Goal: Information Seeking & Learning: Learn about a topic

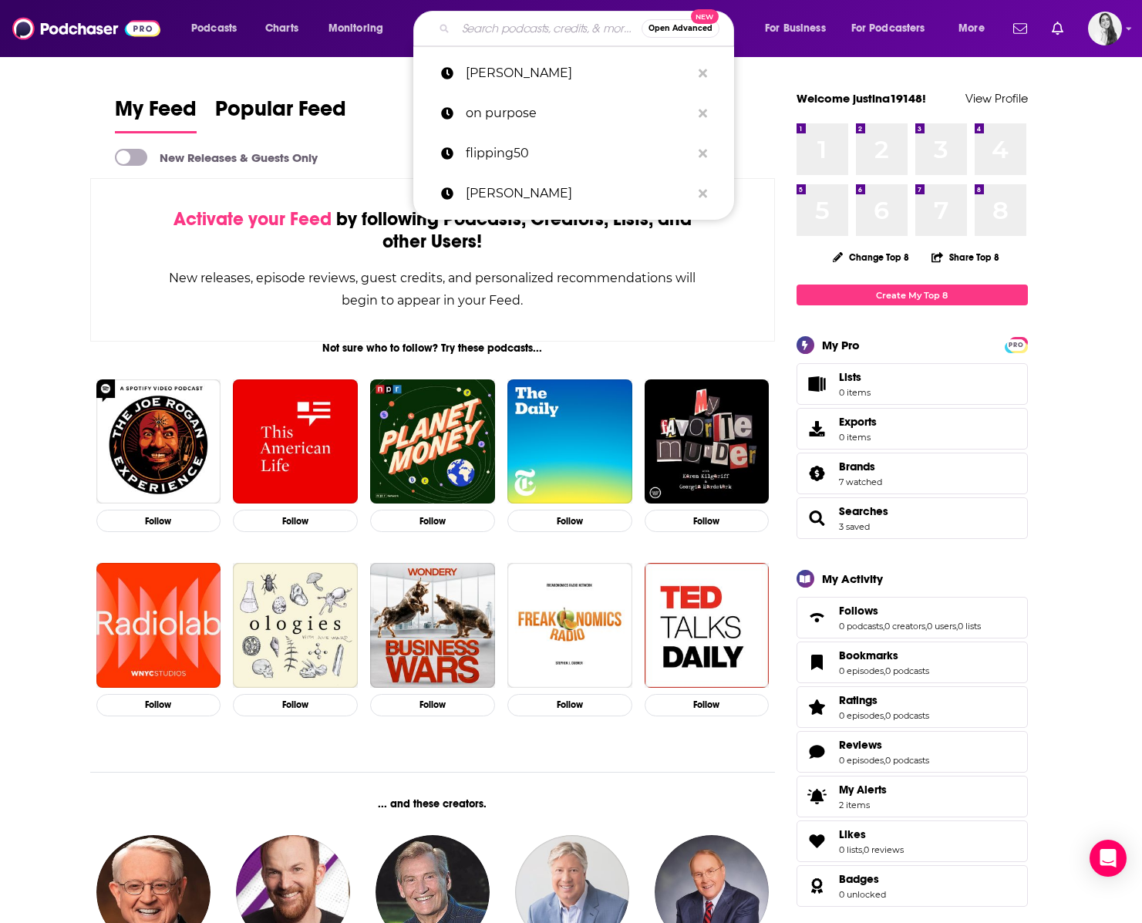
click at [504, 34] on input "Search podcasts, credits, & more..." at bounding box center [549, 28] width 186 height 25
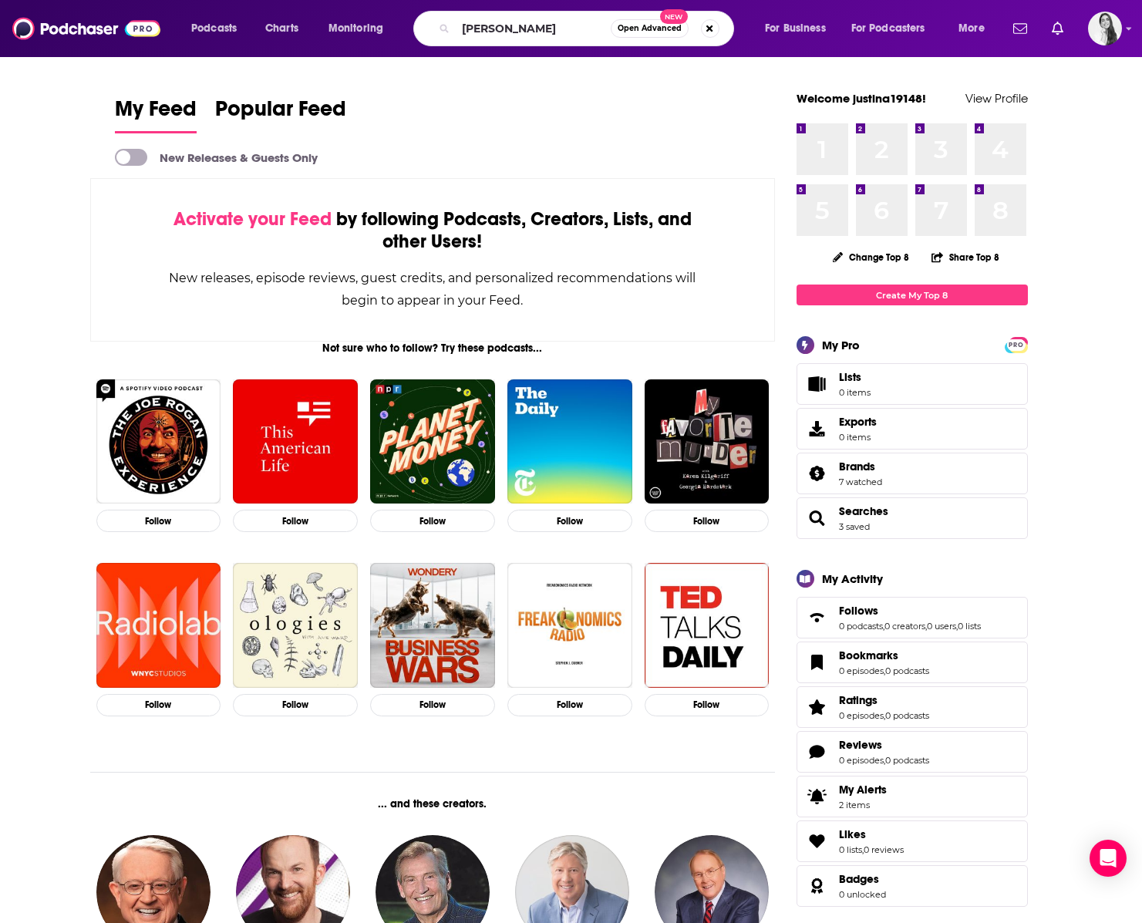
type input "[PERSON_NAME]"
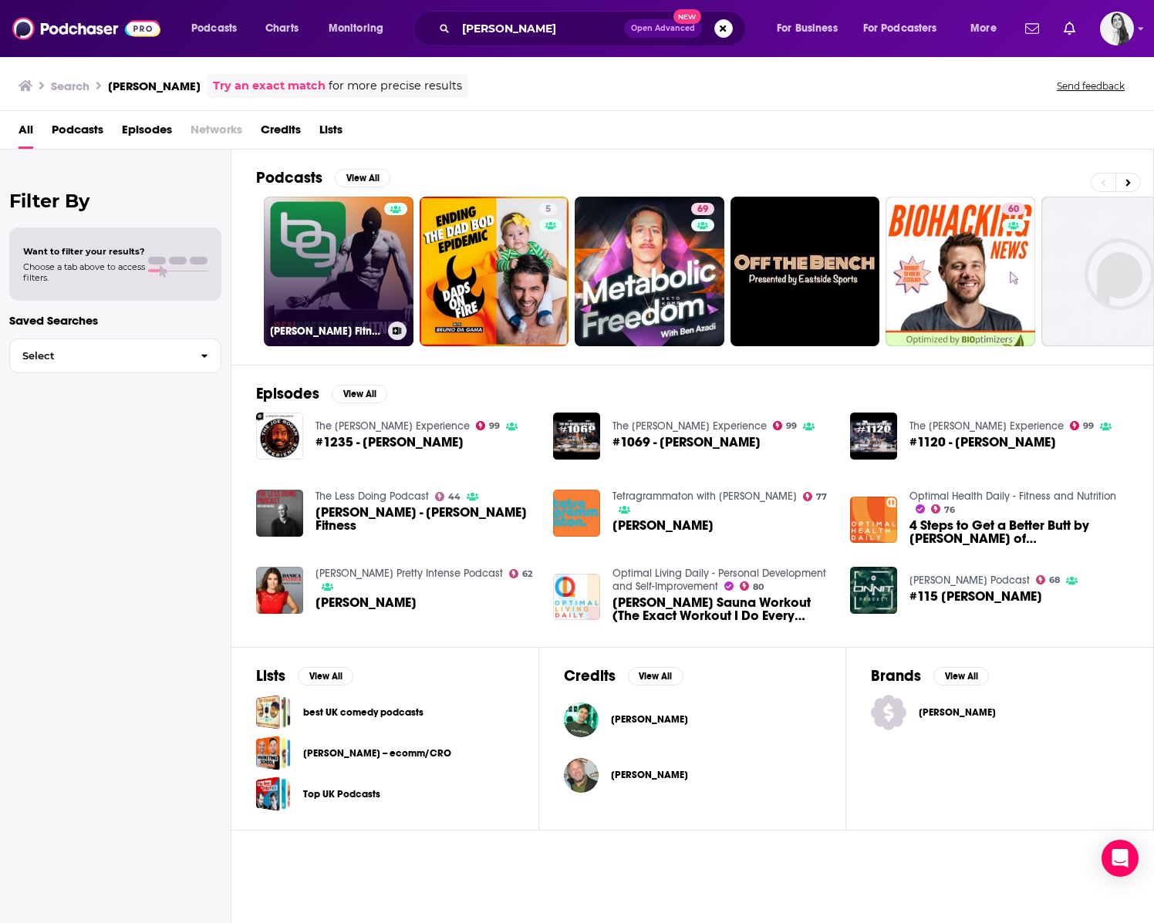
click at [355, 228] on link "[PERSON_NAME] Fitness: Diet, Fat Loss and Performance" at bounding box center [339, 272] width 150 height 150
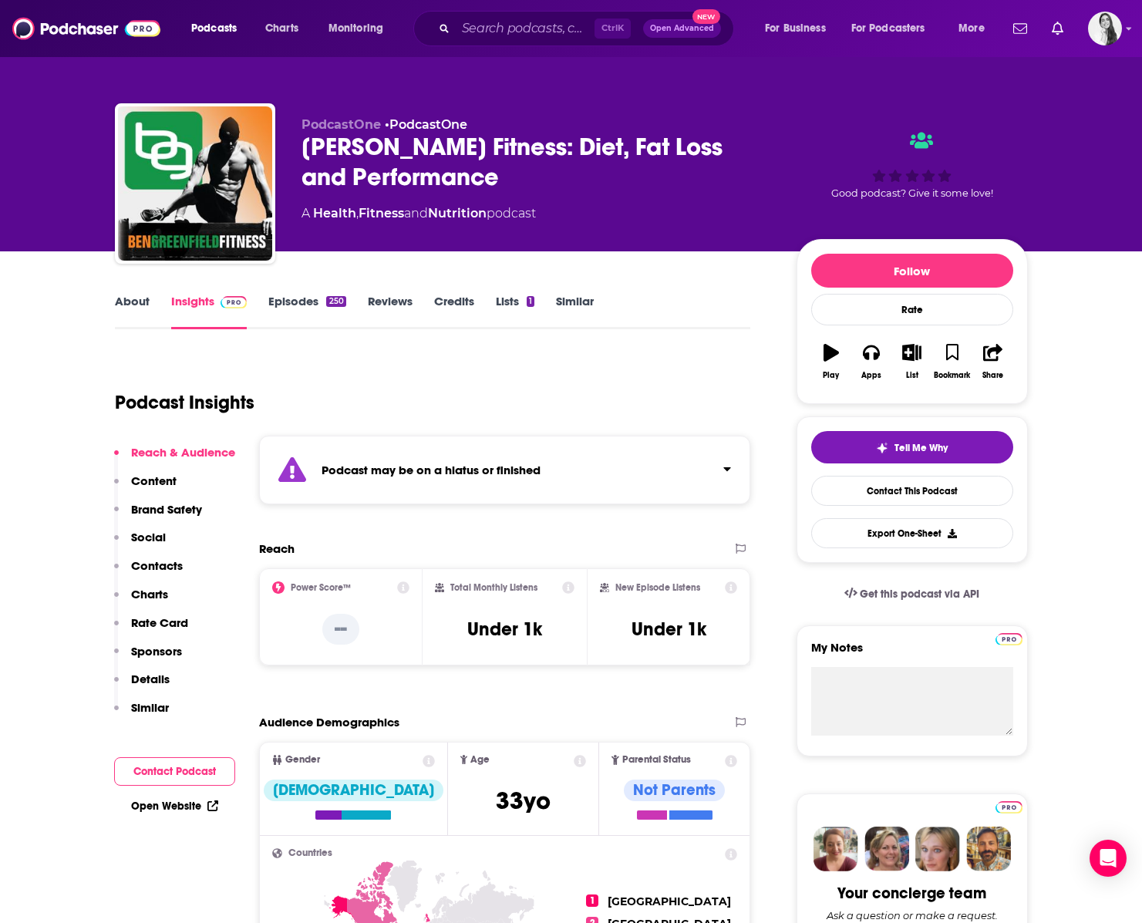
click at [284, 298] on link "Episodes 250" at bounding box center [306, 311] width 77 height 35
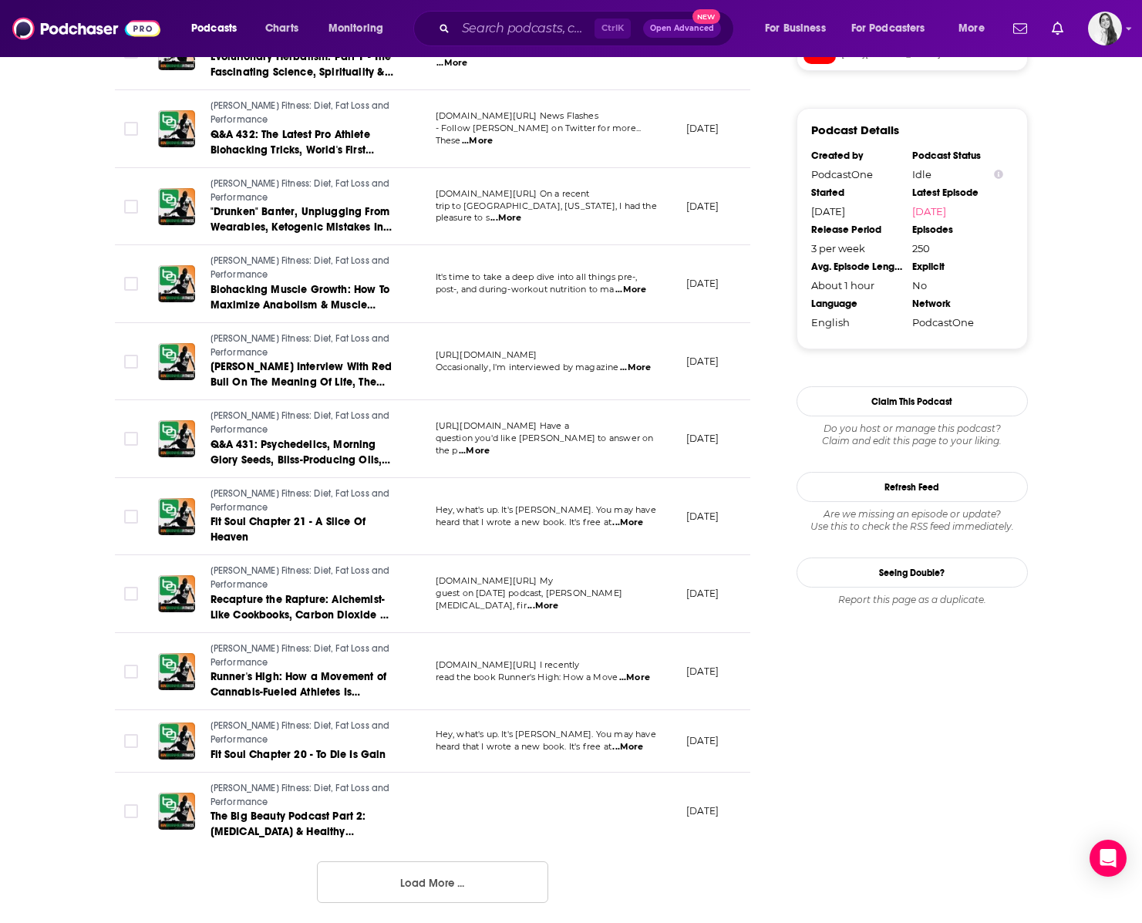
scroll to position [1534, 0]
